Goal: Contribute content: Contribute content

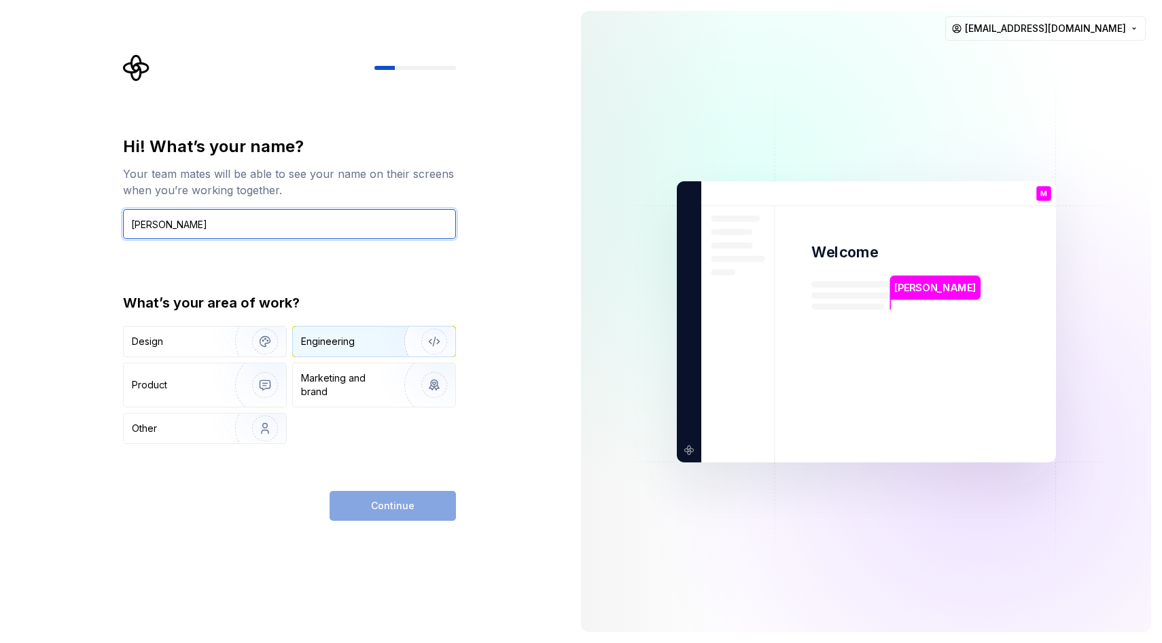
type input "[PERSON_NAME]"
click at [359, 336] on div "Engineering" at bounding box center [355, 342] width 108 height 14
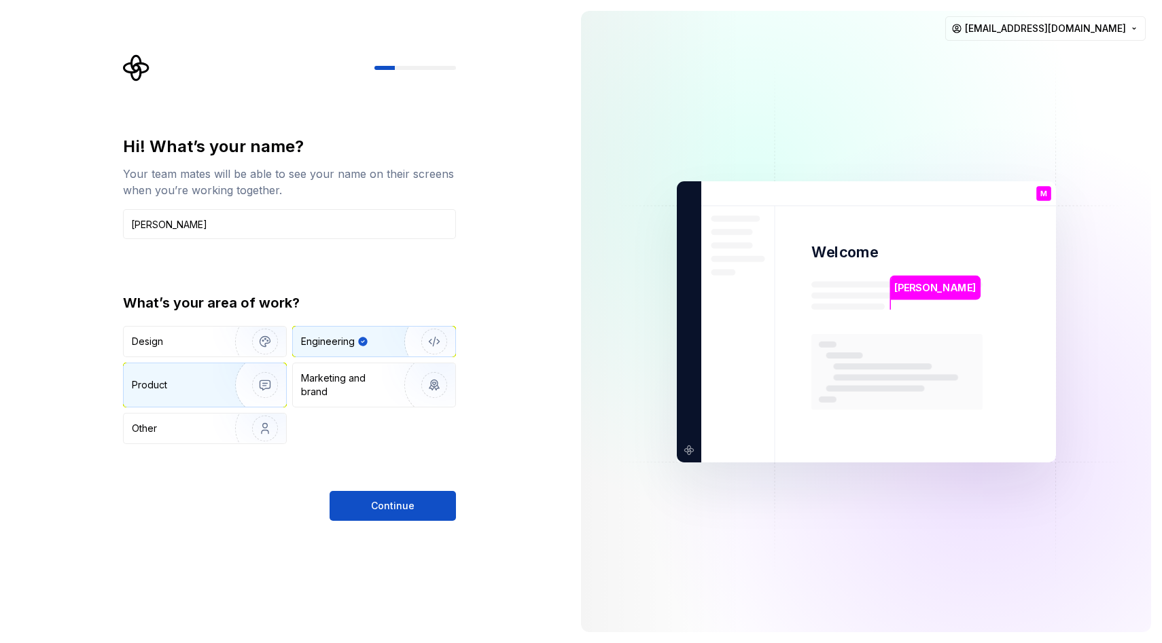
click at [216, 399] on img "button" at bounding box center [256, 385] width 87 height 91
click at [374, 332] on div "Engineering" at bounding box center [374, 342] width 162 height 30
click at [373, 495] on button "Continue" at bounding box center [393, 506] width 126 height 30
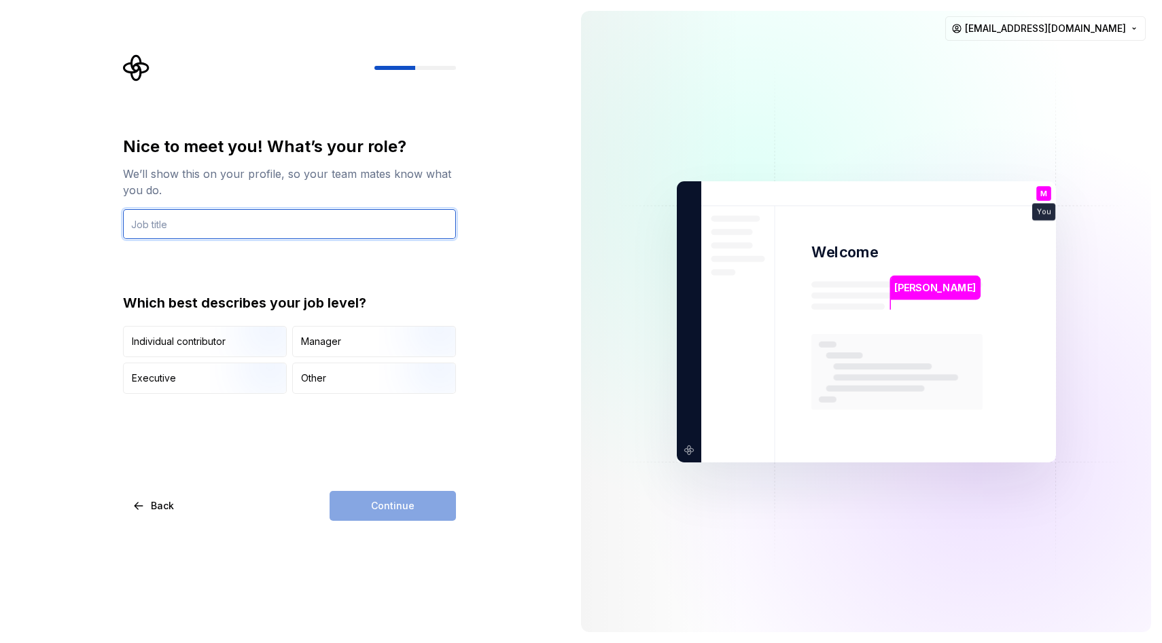
click at [364, 228] on input "text" at bounding box center [289, 224] width 333 height 30
type input "Software Engineer"
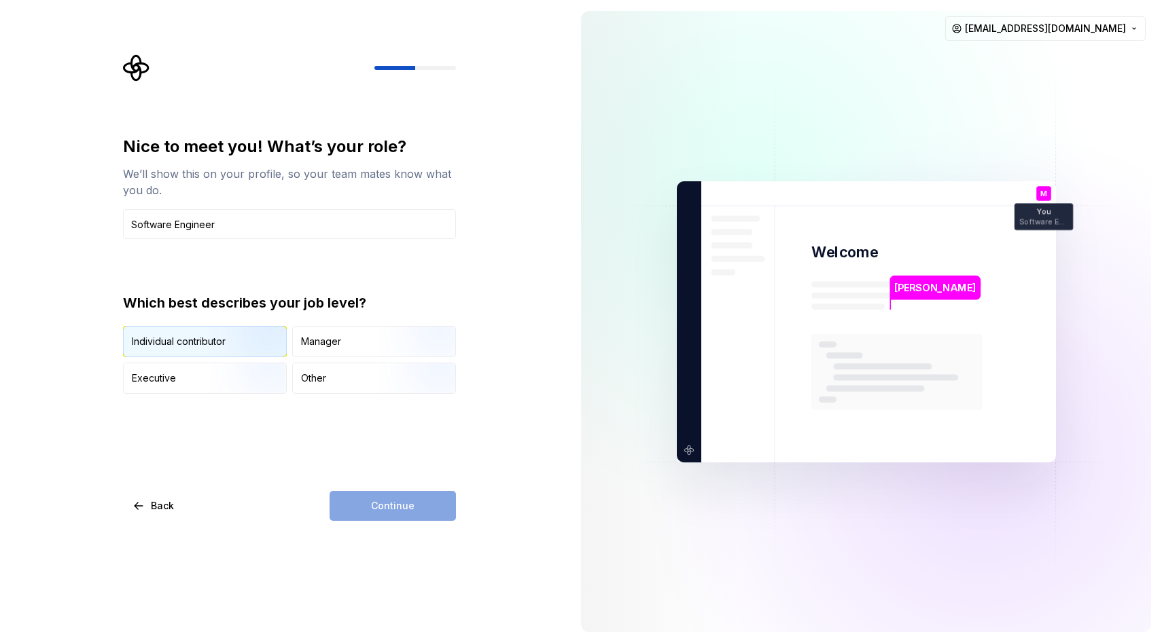
click at [231, 343] on img "button" at bounding box center [253, 358] width 87 height 91
click at [389, 499] on button "Continue" at bounding box center [393, 506] width 126 height 30
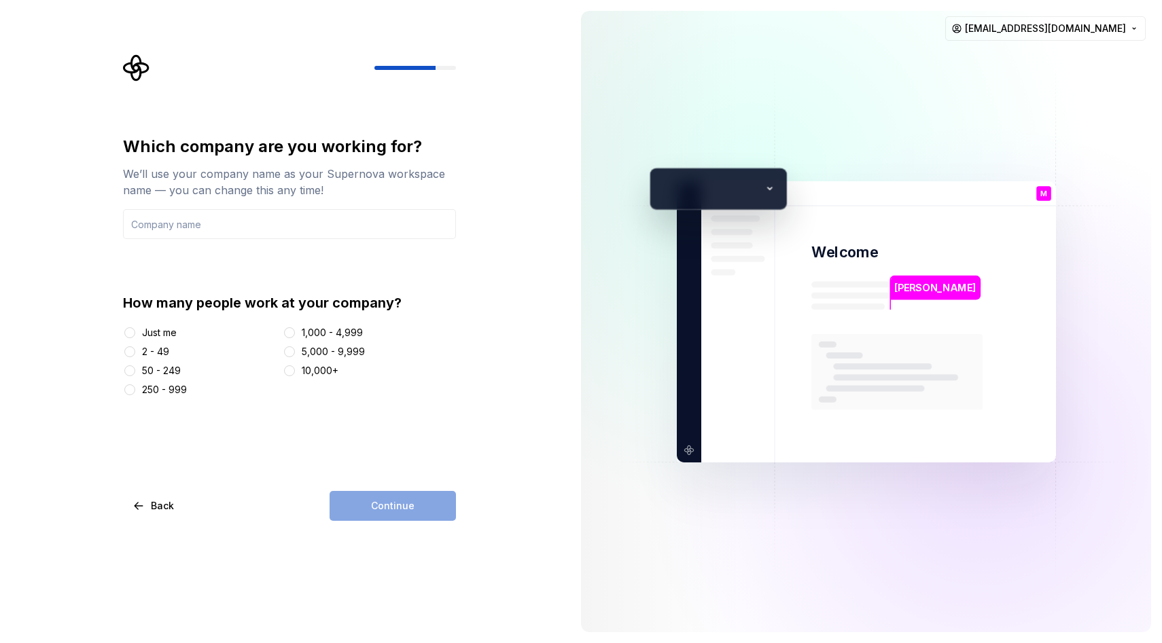
click at [169, 349] on div "2 - 49" at bounding box center [200, 352] width 155 height 14
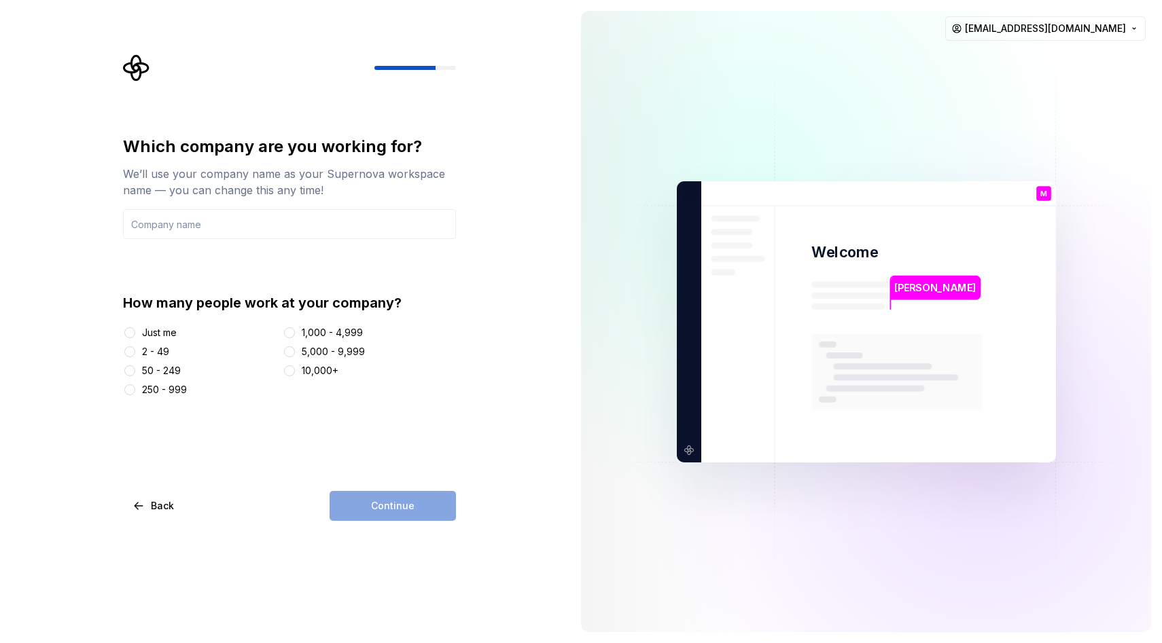
click at [167, 333] on div "Just me" at bounding box center [159, 333] width 35 height 14
click at [135, 333] on button "Just me" at bounding box center [129, 332] width 11 height 11
click at [334, 227] on input "text" at bounding box center [289, 224] width 333 height 30
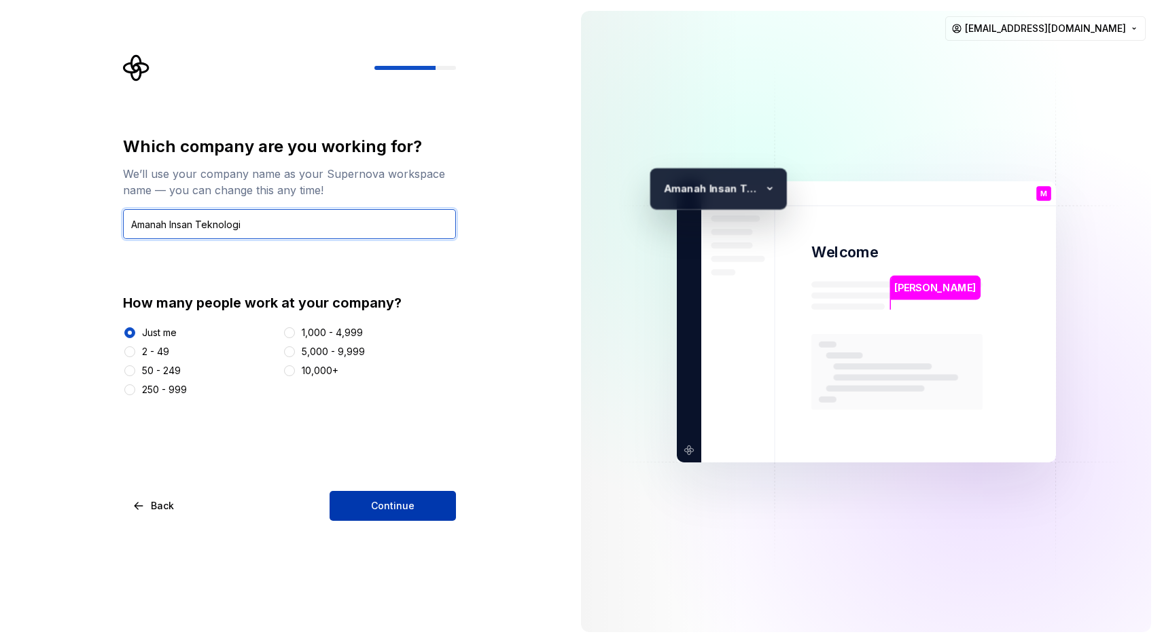
type input "Amanah Insan Teknologi"
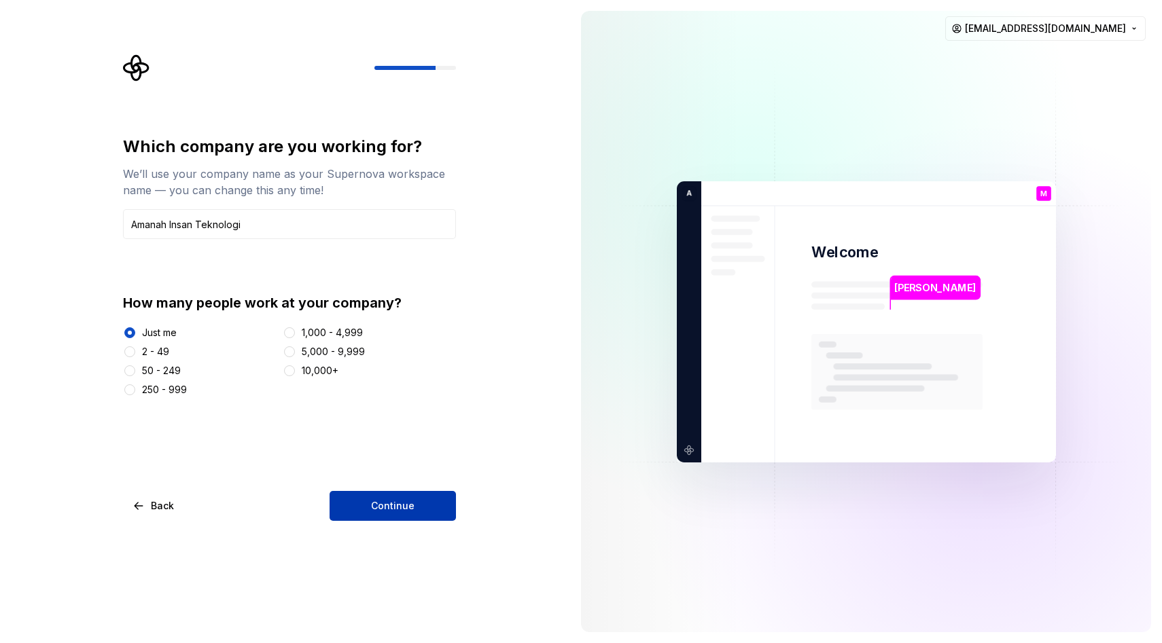
click at [421, 506] on button "Continue" at bounding box center [393, 506] width 126 height 30
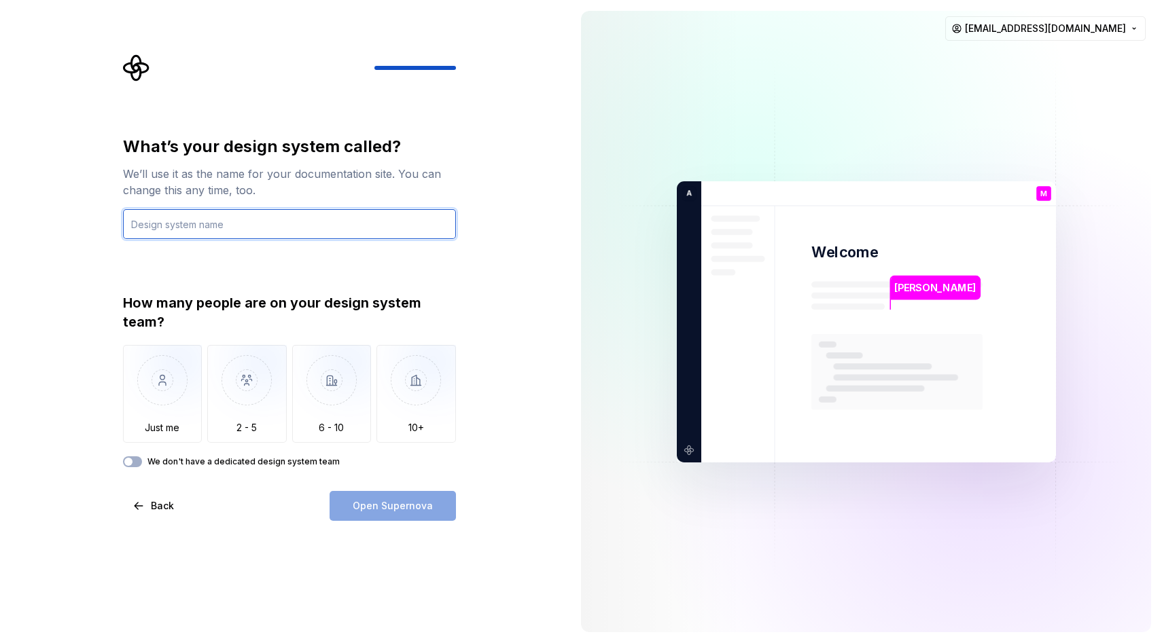
click at [351, 217] on input "text" at bounding box center [289, 224] width 333 height 30
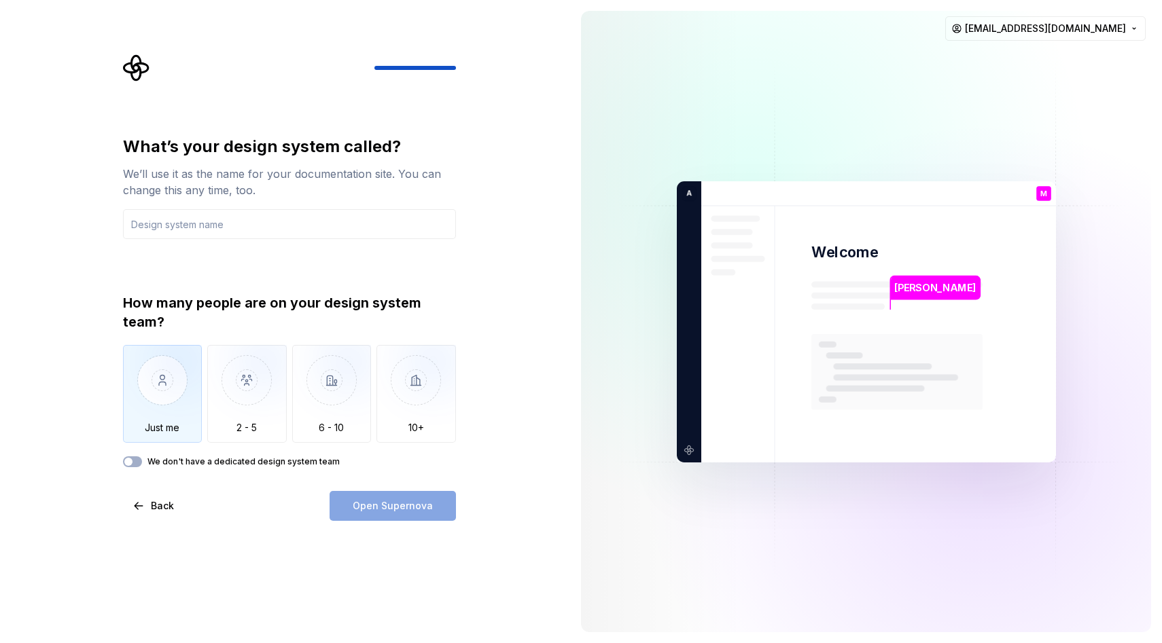
click at [160, 433] on img "button" at bounding box center [162, 390] width 79 height 91
click at [235, 398] on img "button" at bounding box center [246, 390] width 79 height 91
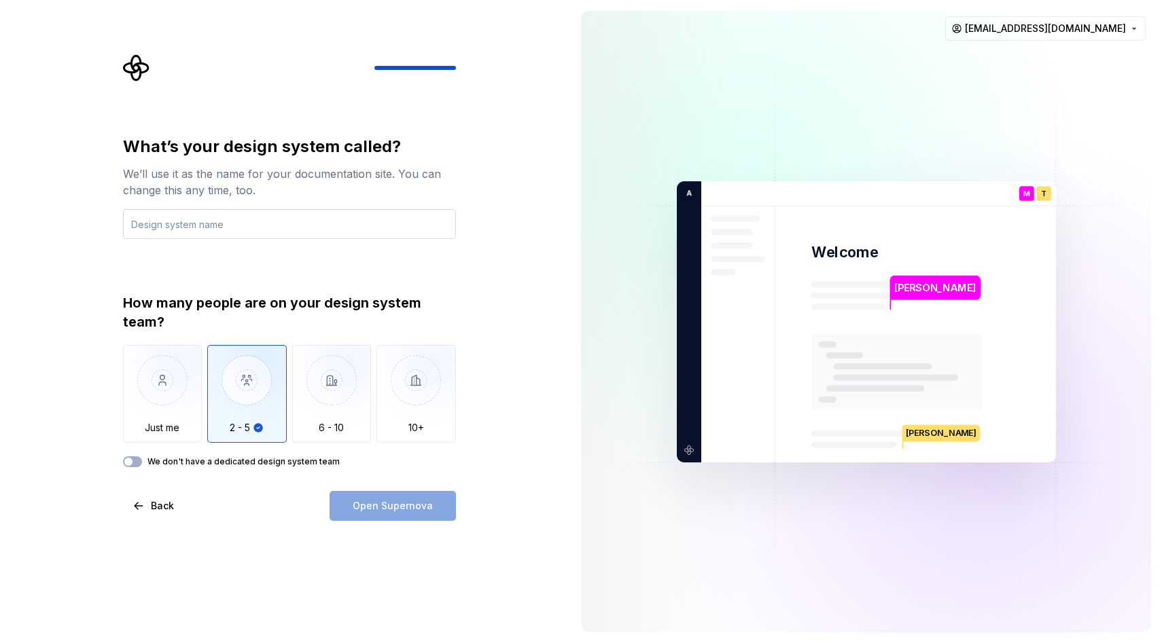
click at [321, 228] on input "text" at bounding box center [289, 224] width 333 height 30
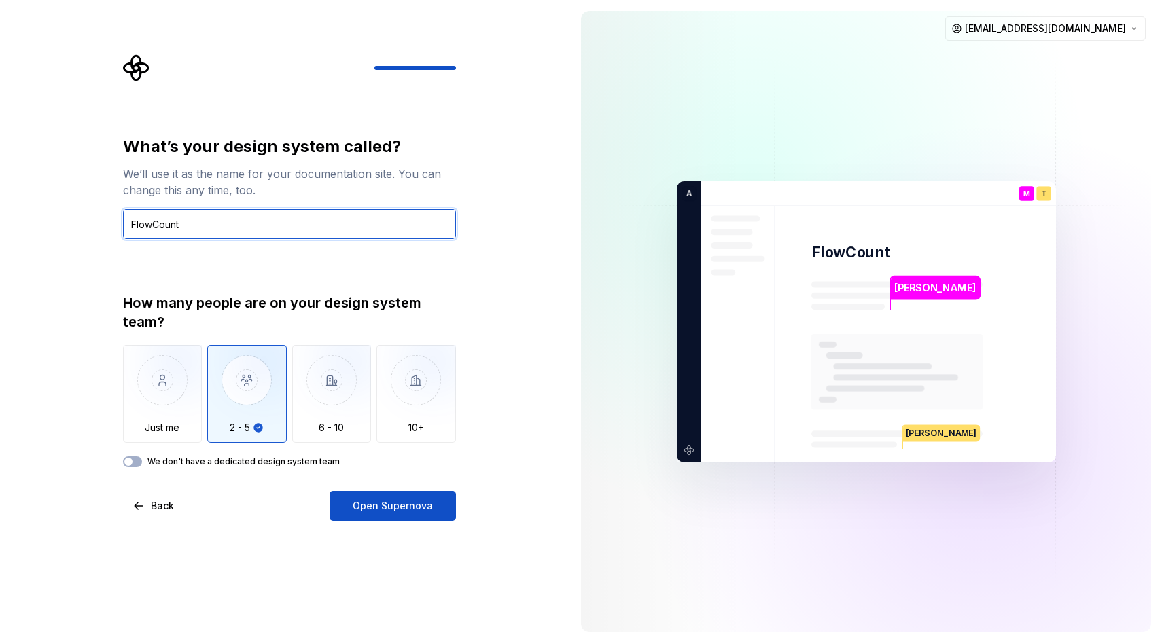
type input "FlowCount"
click at [209, 463] on label "We don't have a dedicated design system team" at bounding box center [243, 462] width 192 height 11
click at [142, 463] on button "We don't have a dedicated design system team" at bounding box center [132, 462] width 19 height 11
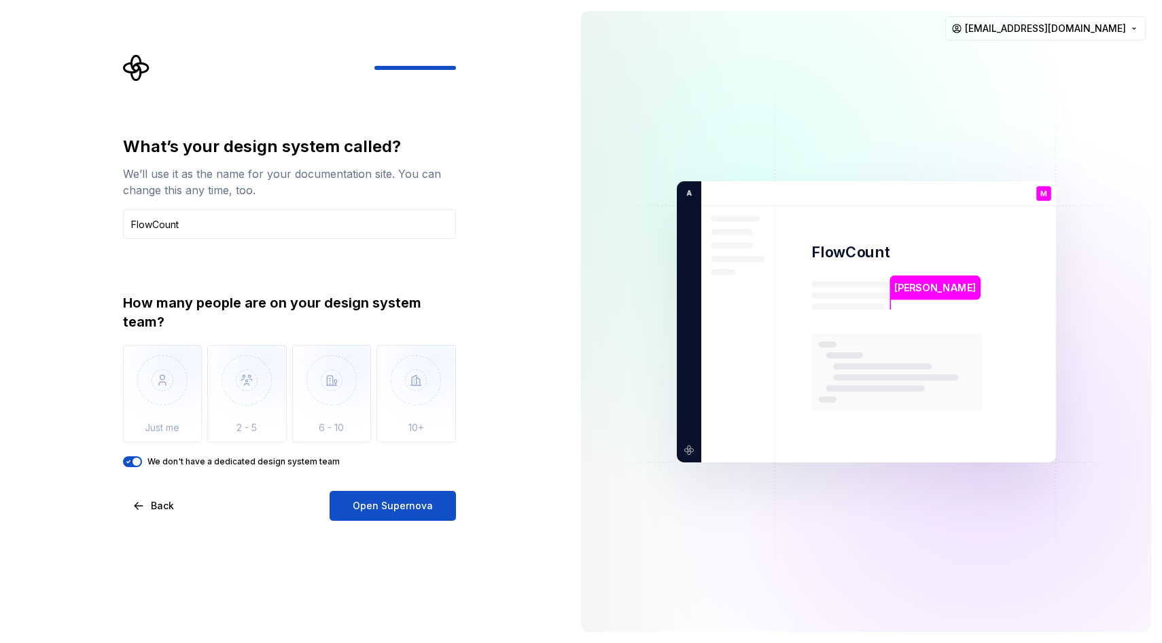
click at [171, 465] on label "We don't have a dedicated design system team" at bounding box center [243, 462] width 192 height 11
click at [142, 465] on button "We don't have a dedicated design system team" at bounding box center [132, 462] width 19 height 11
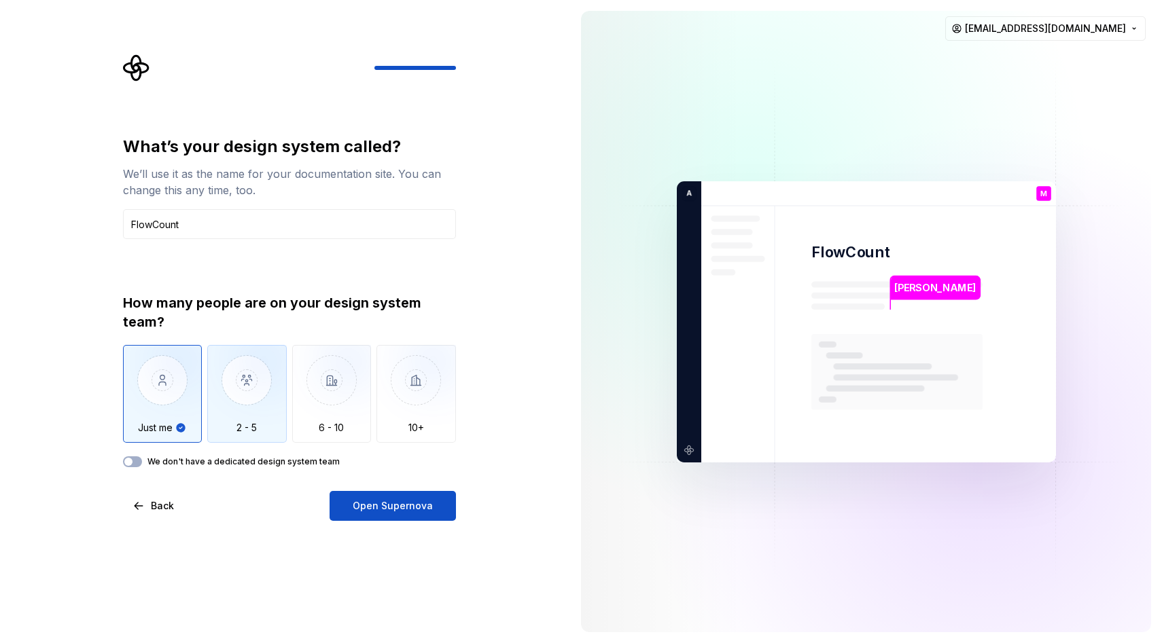
click at [250, 425] on img "button" at bounding box center [246, 390] width 79 height 91
click at [158, 403] on img "button" at bounding box center [162, 390] width 79 height 91
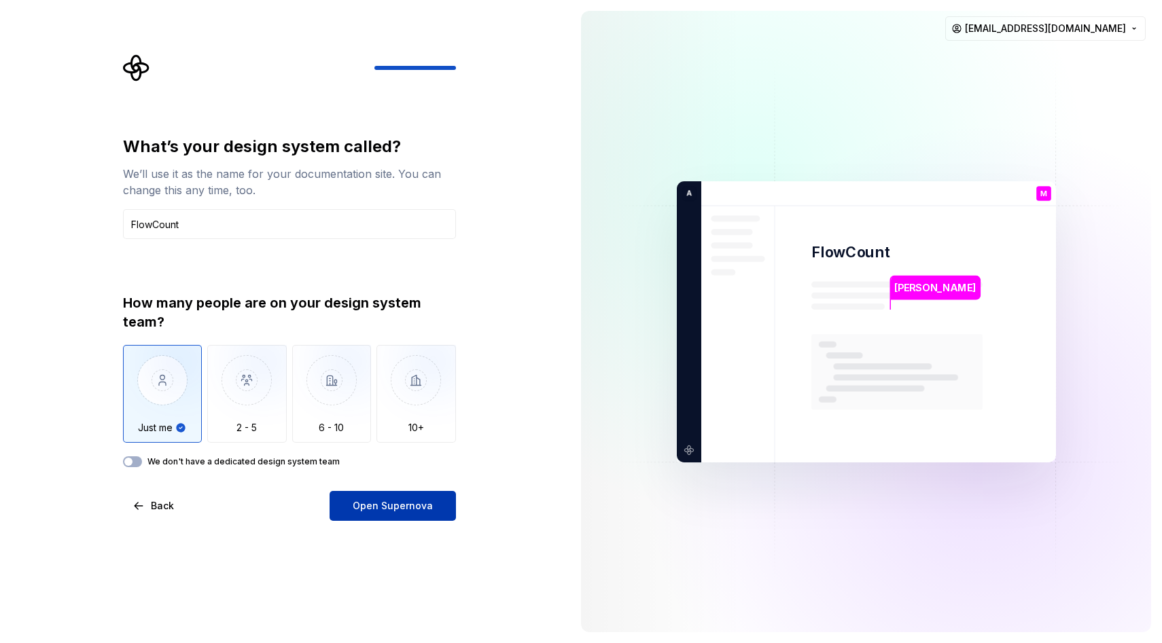
click at [398, 498] on button "Open Supernova" at bounding box center [393, 506] width 126 height 30
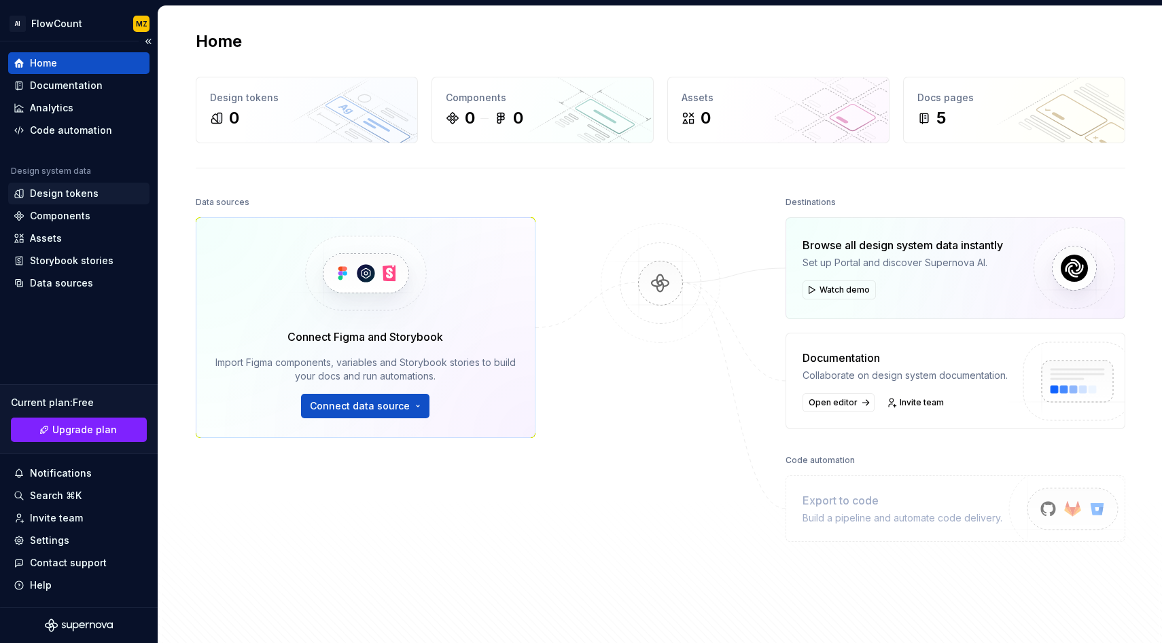
click at [104, 183] on div "Design tokens" at bounding box center [78, 194] width 141 height 22
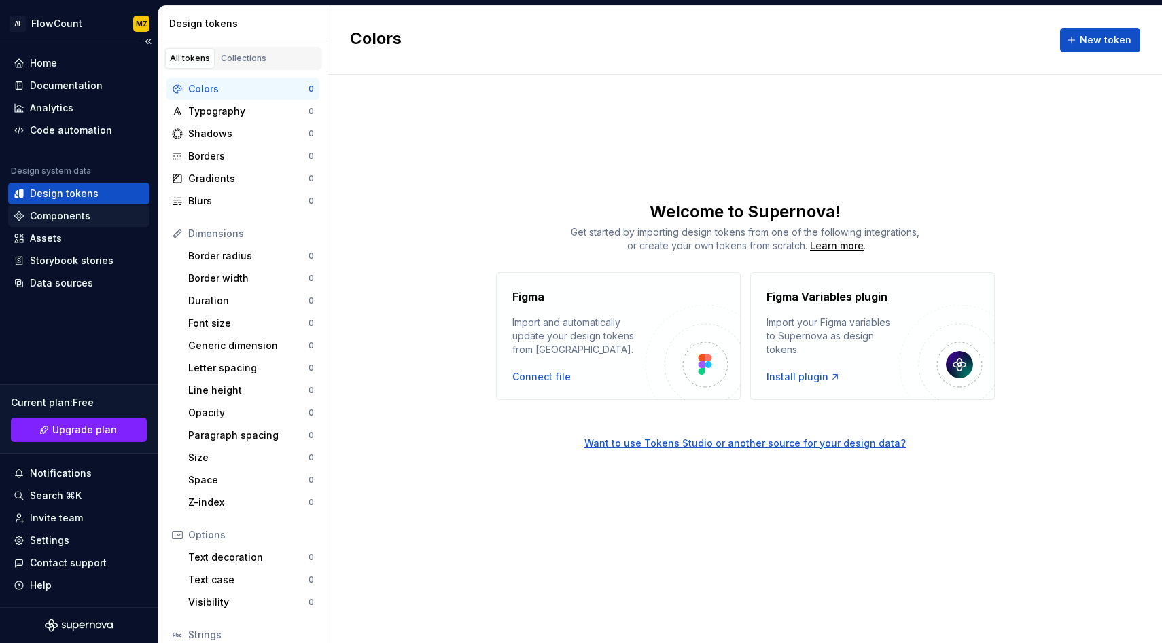
click at [94, 211] on div "Components" at bounding box center [79, 216] width 130 height 14
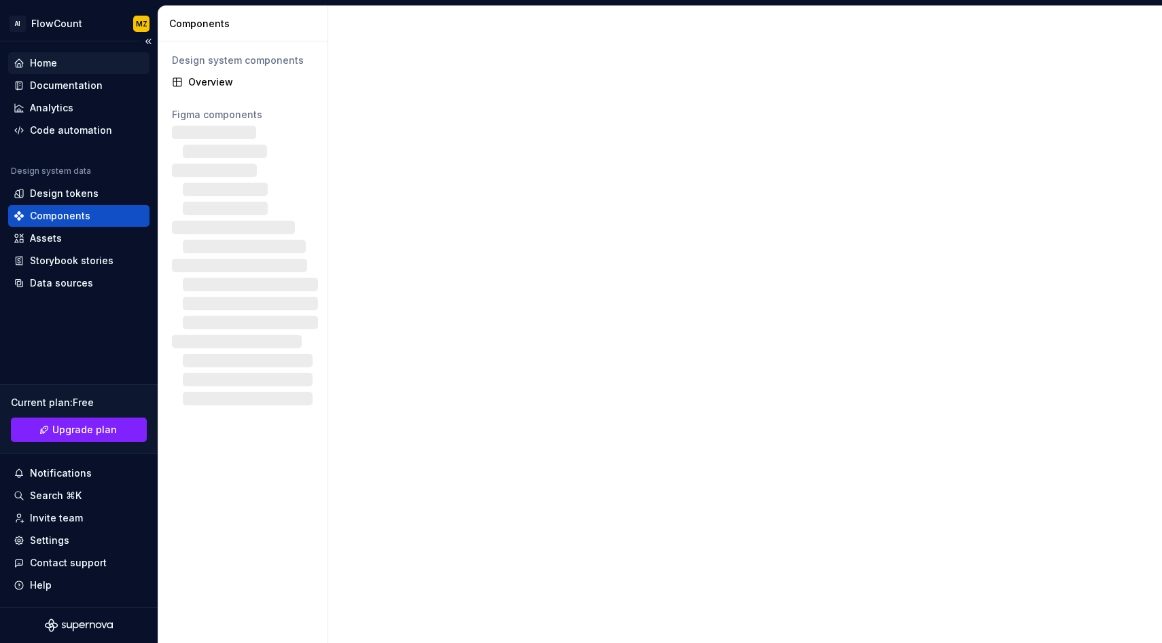
click at [87, 62] on div "Home" at bounding box center [79, 63] width 130 height 14
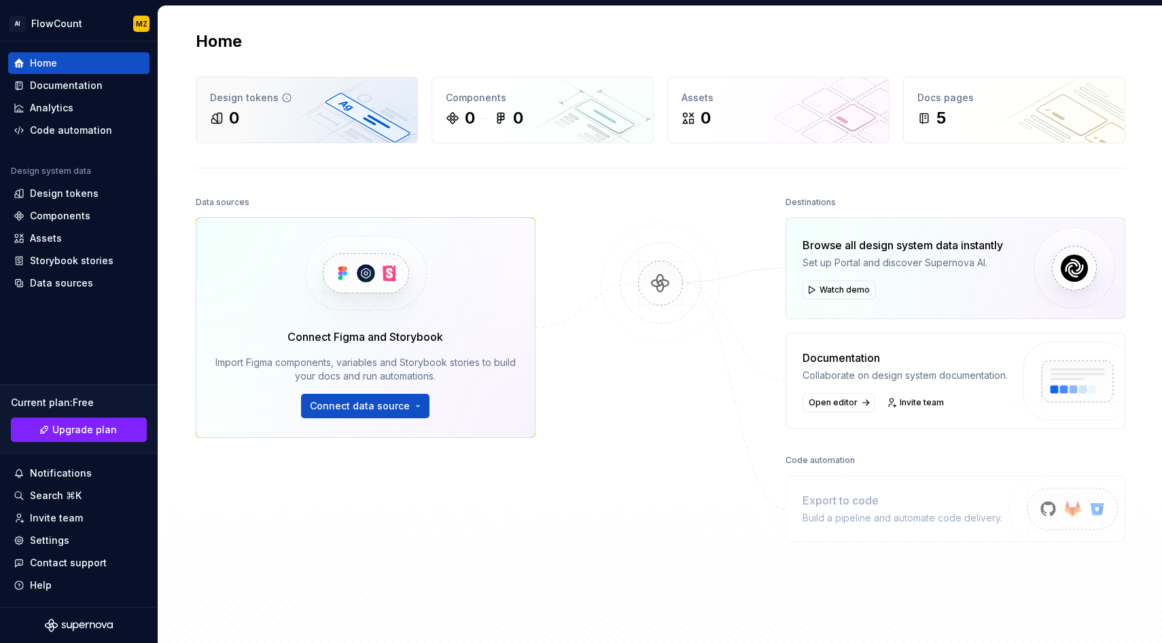
click at [263, 120] on div "0" at bounding box center [307, 118] width 194 height 22
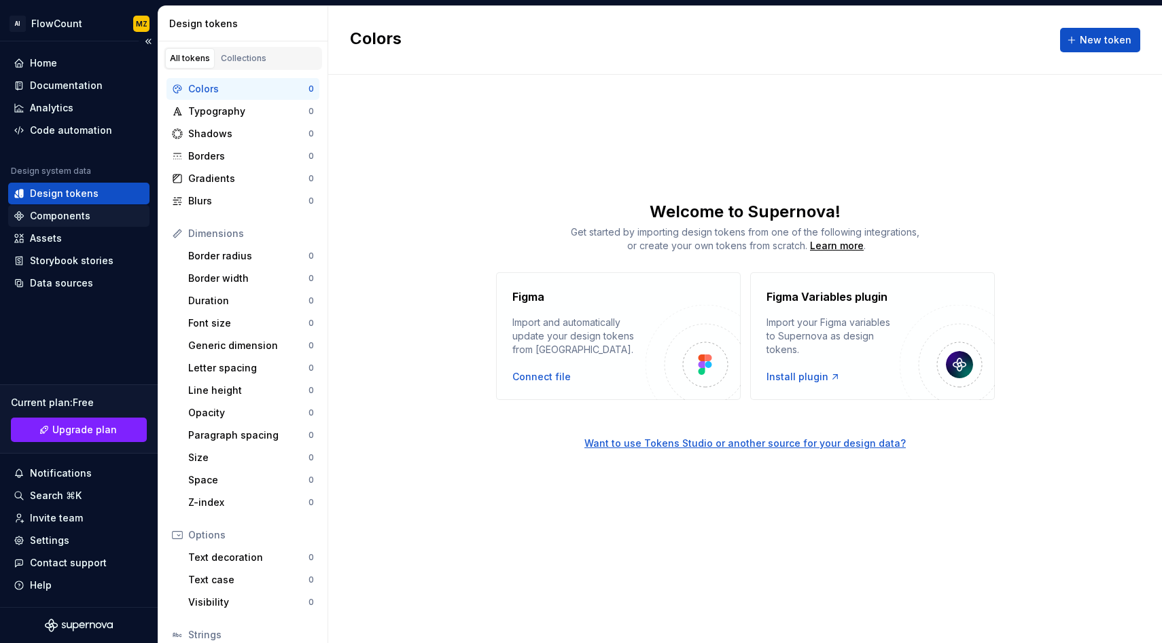
click at [89, 215] on div "Components" at bounding box center [79, 216] width 130 height 14
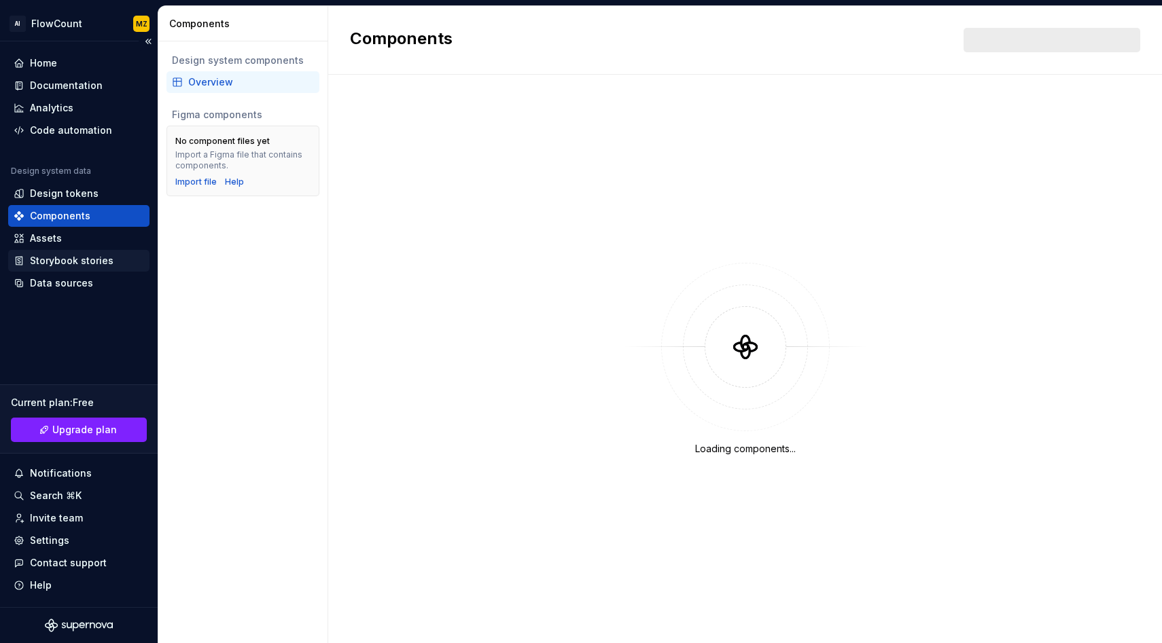
click at [80, 251] on div "Storybook stories" at bounding box center [78, 261] width 141 height 22
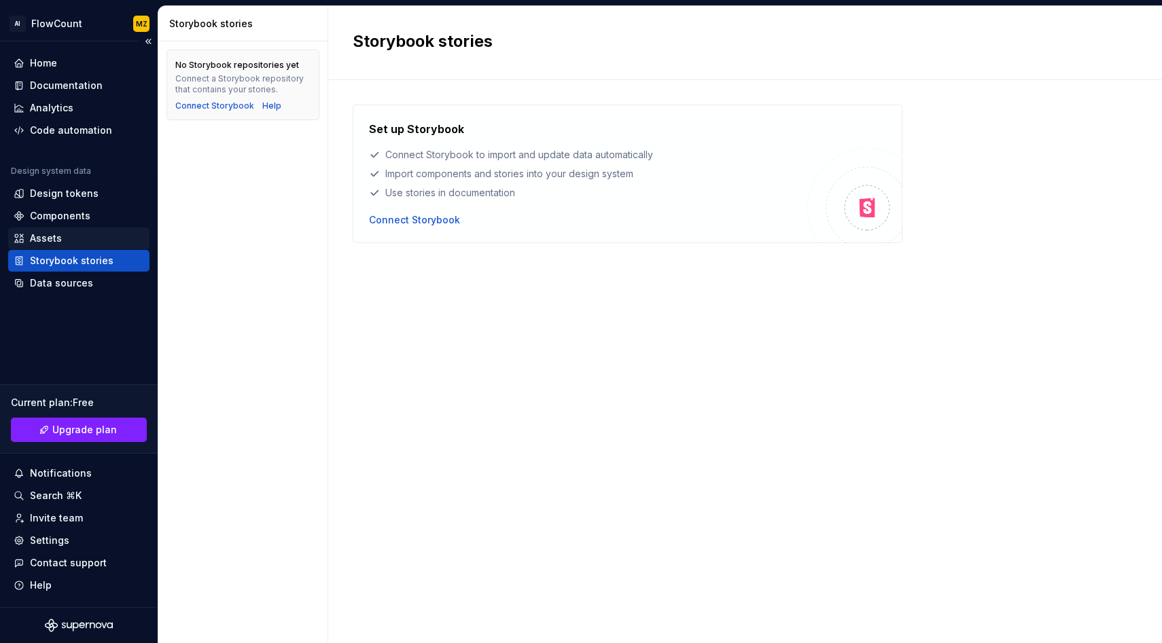
click at [95, 241] on div "Assets" at bounding box center [79, 239] width 130 height 14
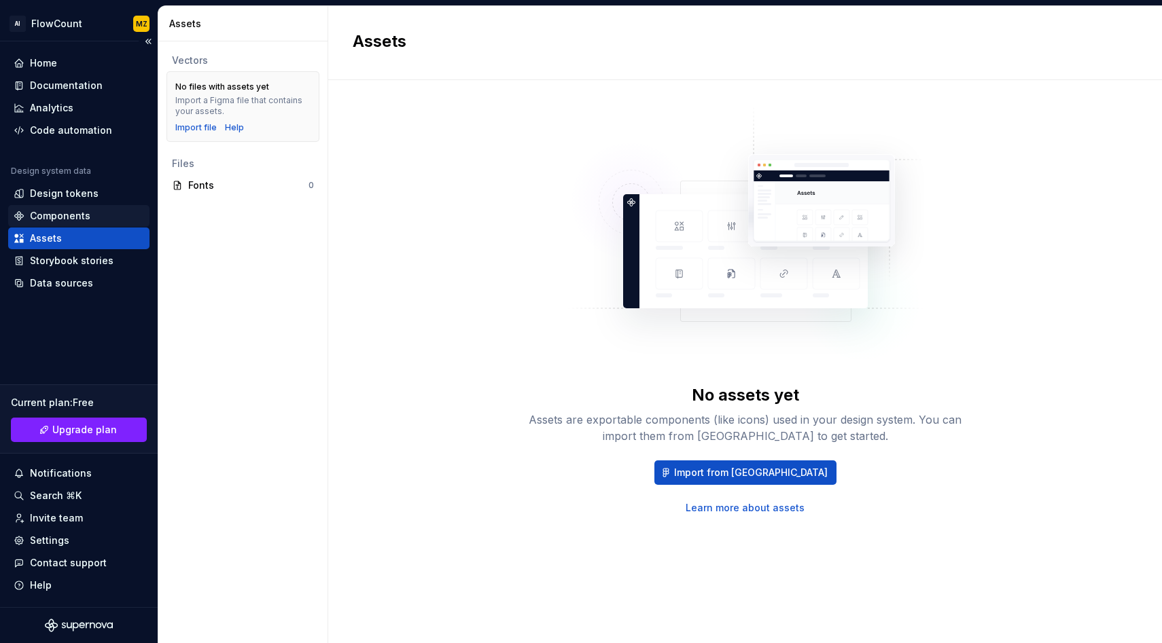
click at [86, 221] on div "Components" at bounding box center [60, 216] width 60 height 14
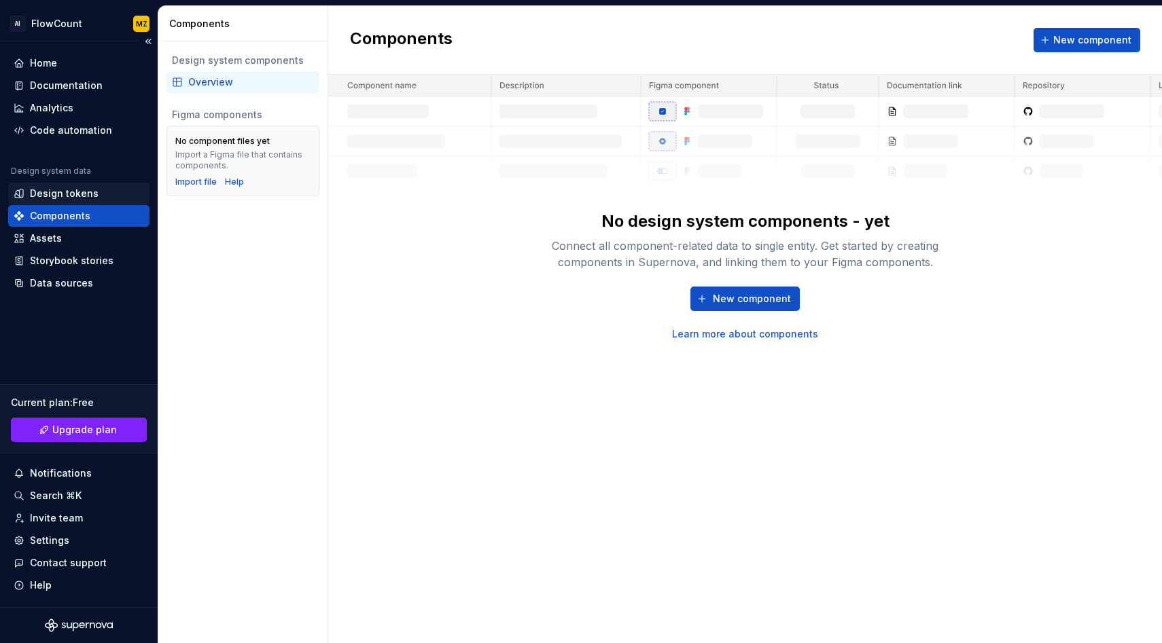
click at [92, 200] on div "Design tokens" at bounding box center [78, 194] width 141 height 22
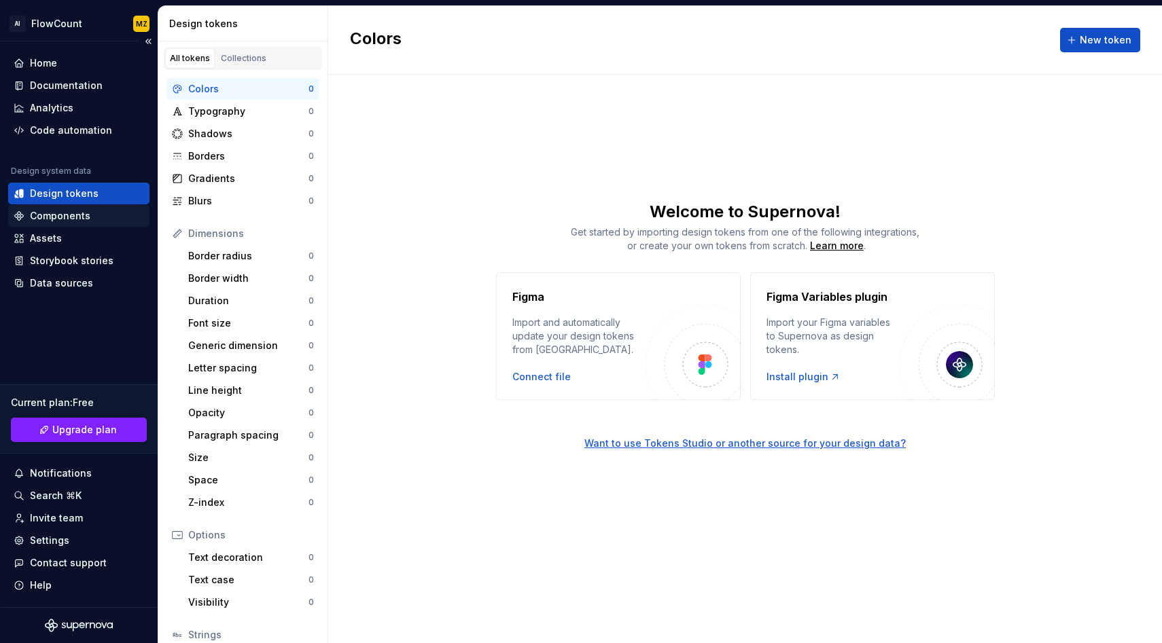
click at [90, 215] on div "Components" at bounding box center [79, 216] width 130 height 14
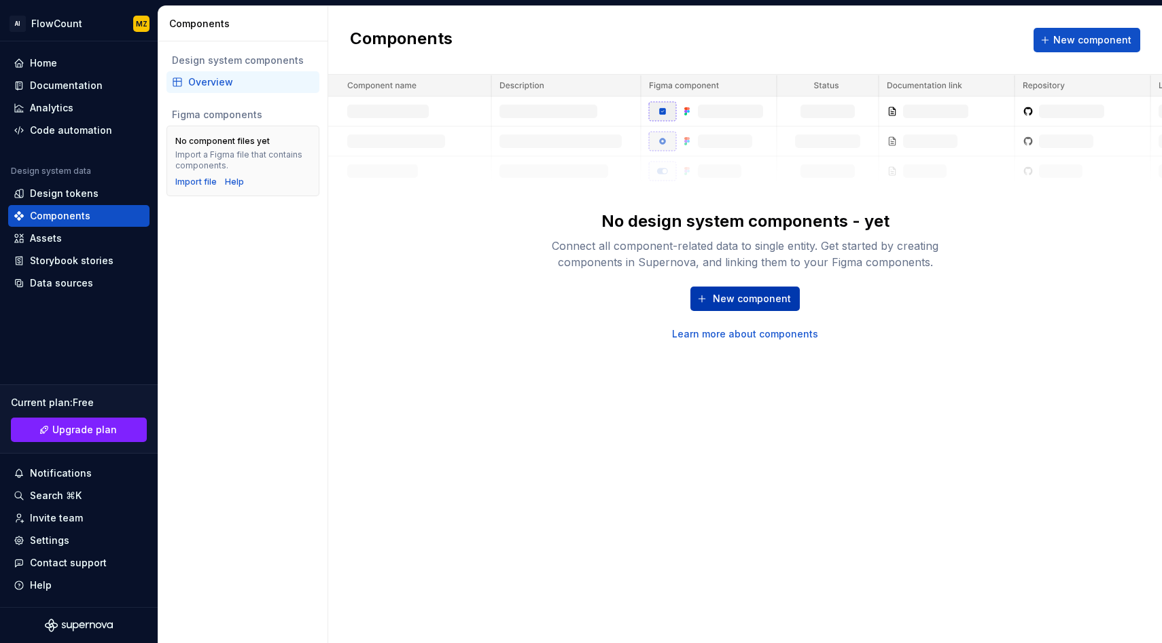
click at [734, 296] on span "New component" at bounding box center [752, 299] width 78 height 14
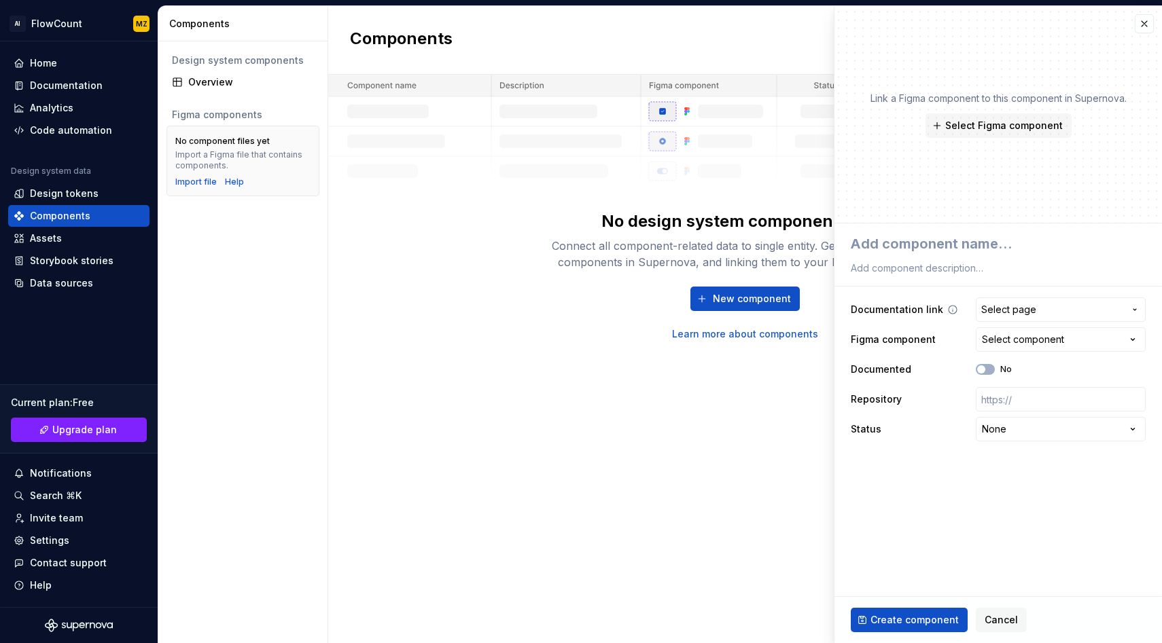
click at [995, 317] on button "Select page" at bounding box center [1061, 310] width 170 height 24
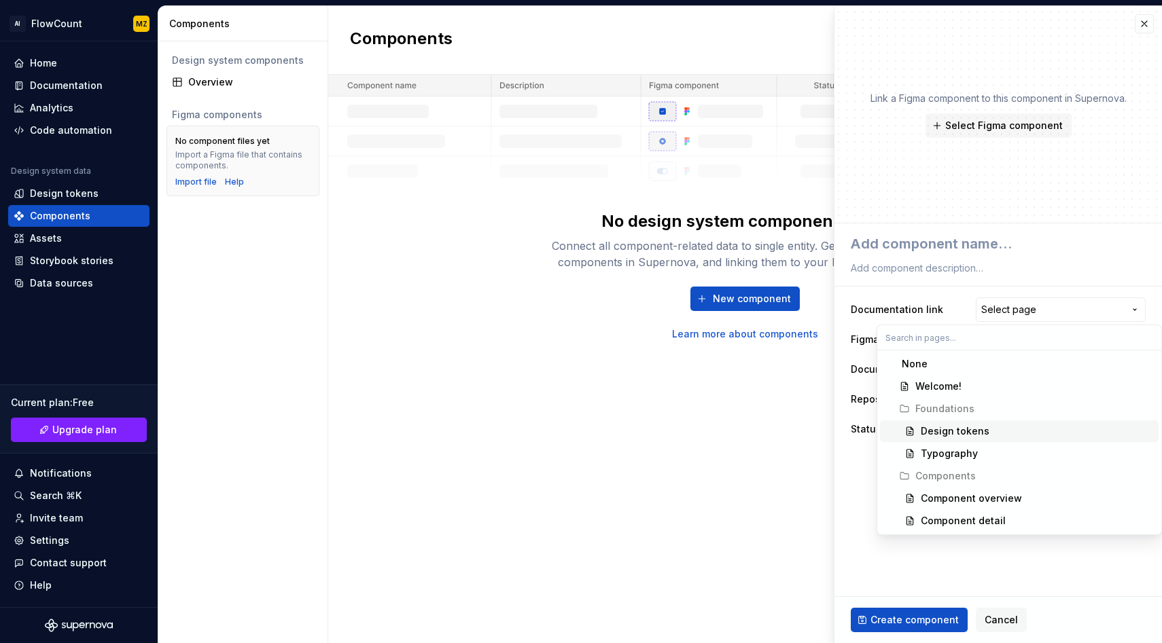
click at [956, 436] on div "Design tokens" at bounding box center [955, 432] width 69 height 14
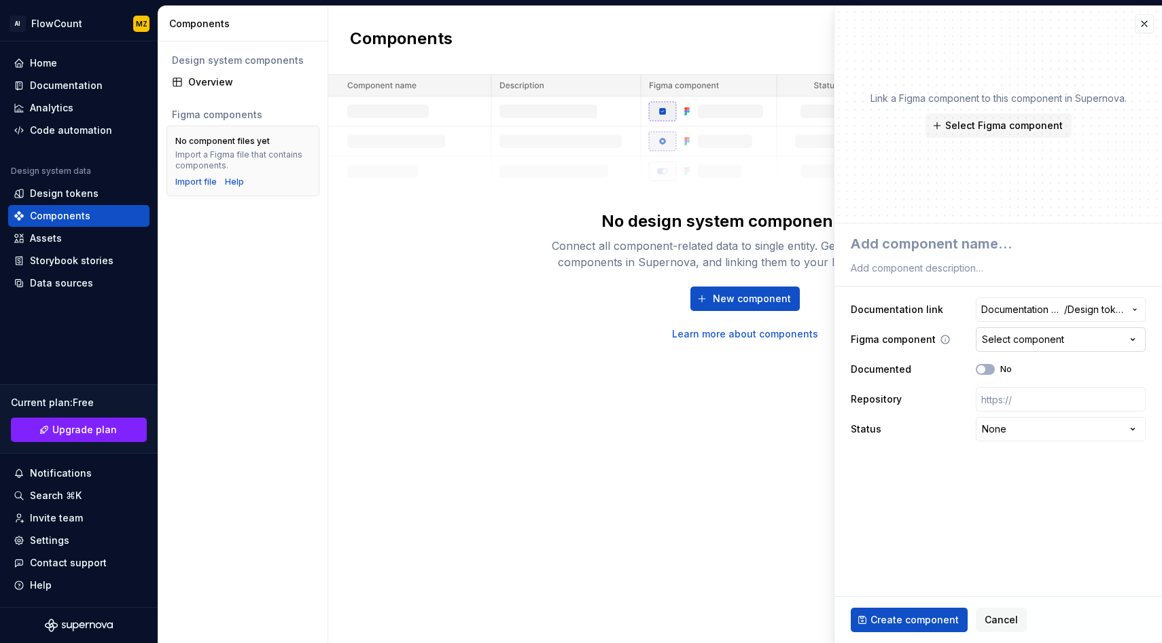
click at [1056, 347] on button "Select component" at bounding box center [1061, 339] width 170 height 24
click at [929, 476] on html "**********" at bounding box center [581, 321] width 1162 height 643
click at [982, 370] on span "button" at bounding box center [981, 370] width 8 height 8
click at [987, 372] on span "button" at bounding box center [989, 370] width 8 height 8
click at [997, 389] on input "text" at bounding box center [1061, 399] width 170 height 24
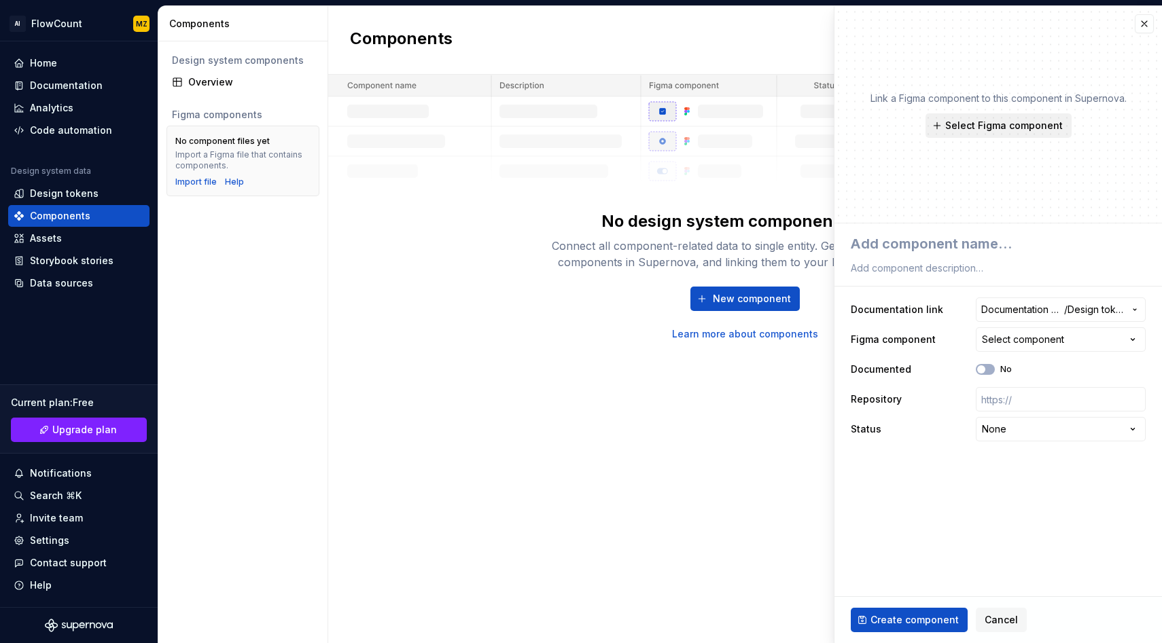
click at [997, 128] on span "Select Figma component" at bounding box center [1004, 126] width 118 height 14
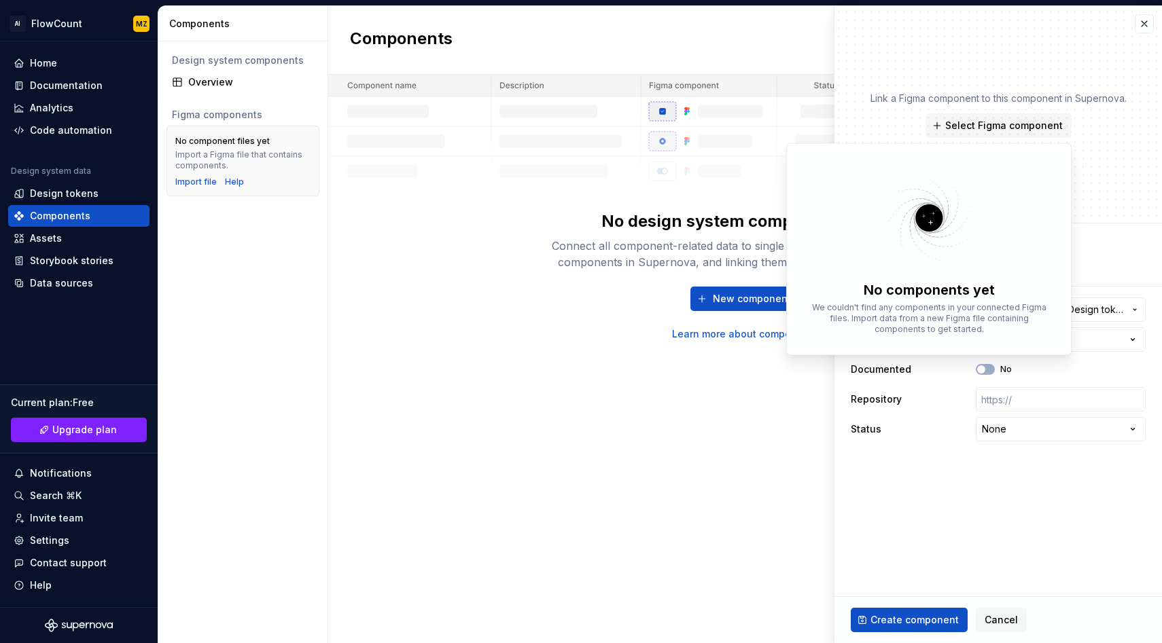
type textarea "*"
click at [861, 416] on div "**********" at bounding box center [998, 369] width 295 height 149
